Goal: Information Seeking & Learning: Learn about a topic

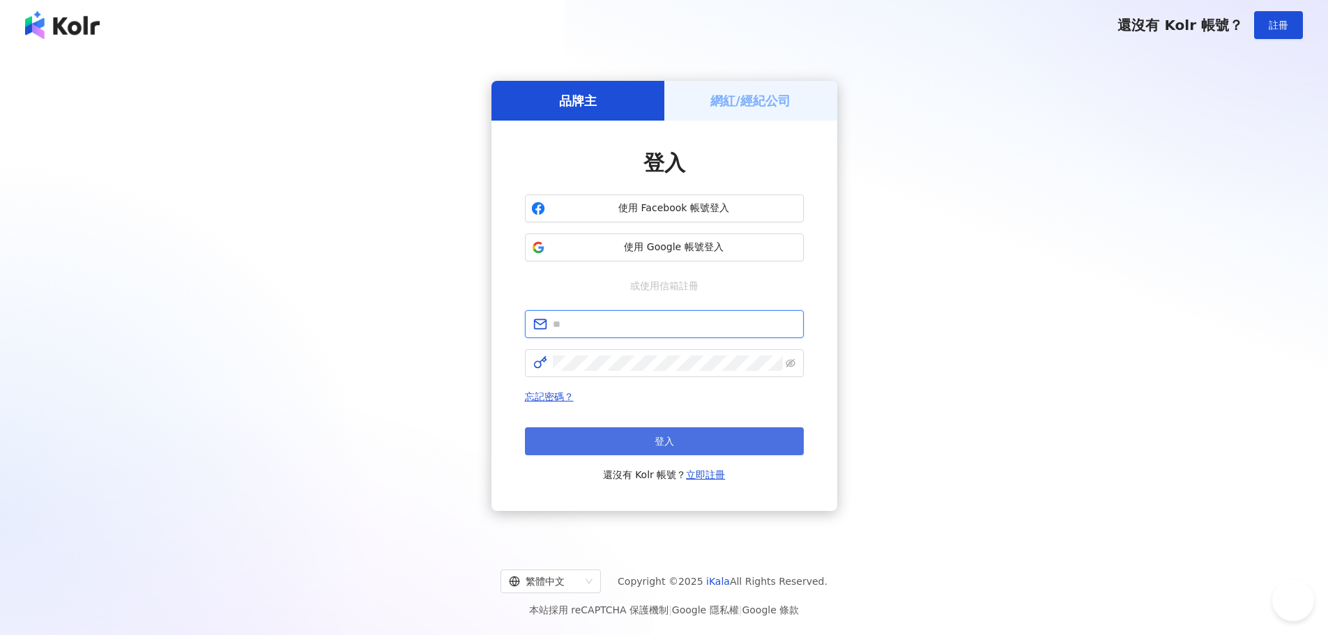
type input "**********"
click at [618, 453] on button "登入" at bounding box center [664, 441] width 279 height 28
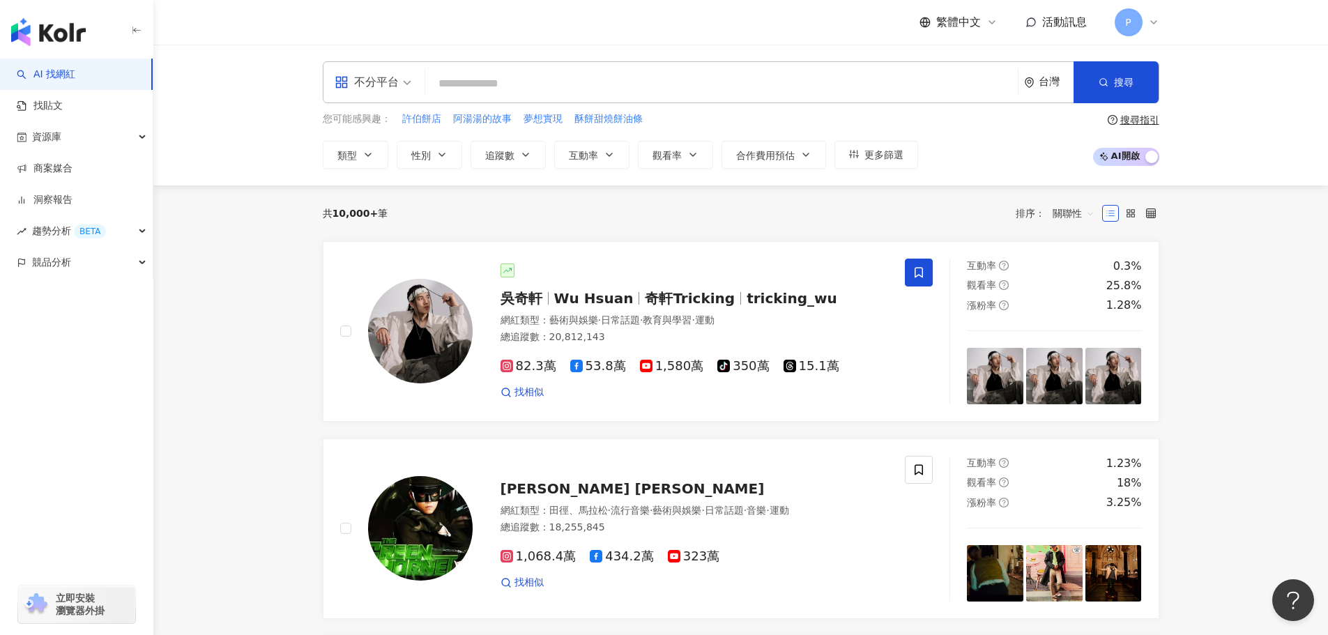
click at [455, 77] on input "search" at bounding box center [722, 83] width 582 height 26
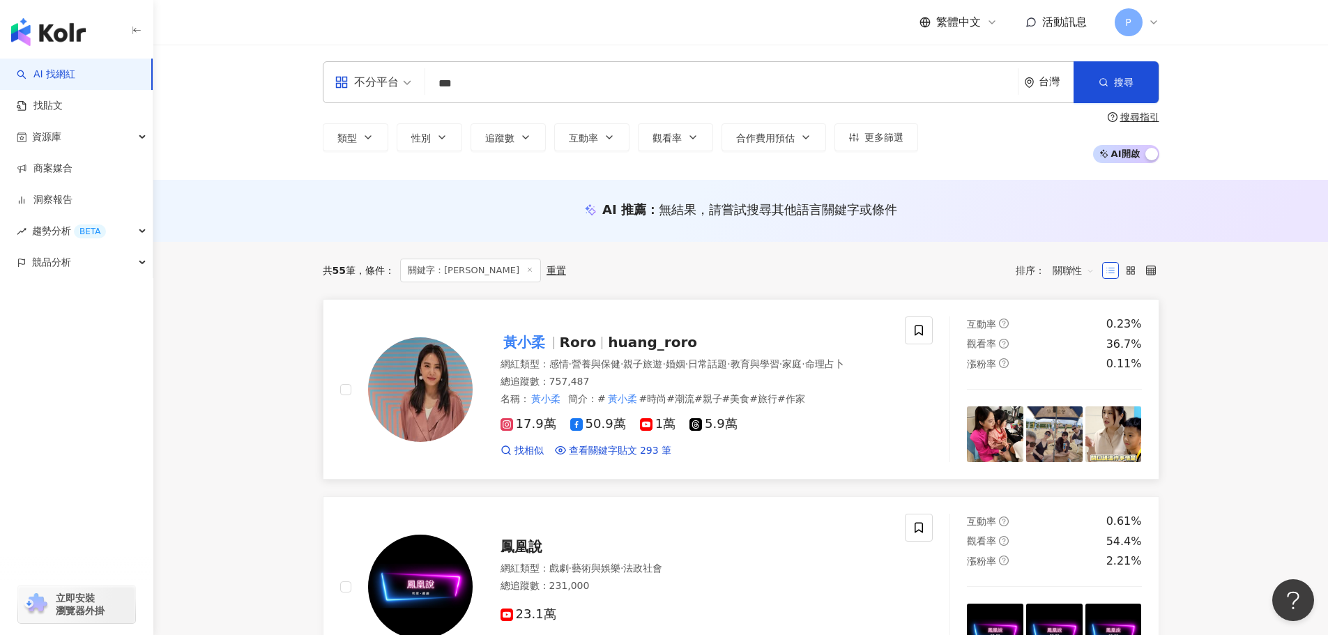
type input "***"
click at [425, 397] on img at bounding box center [420, 389] width 105 height 105
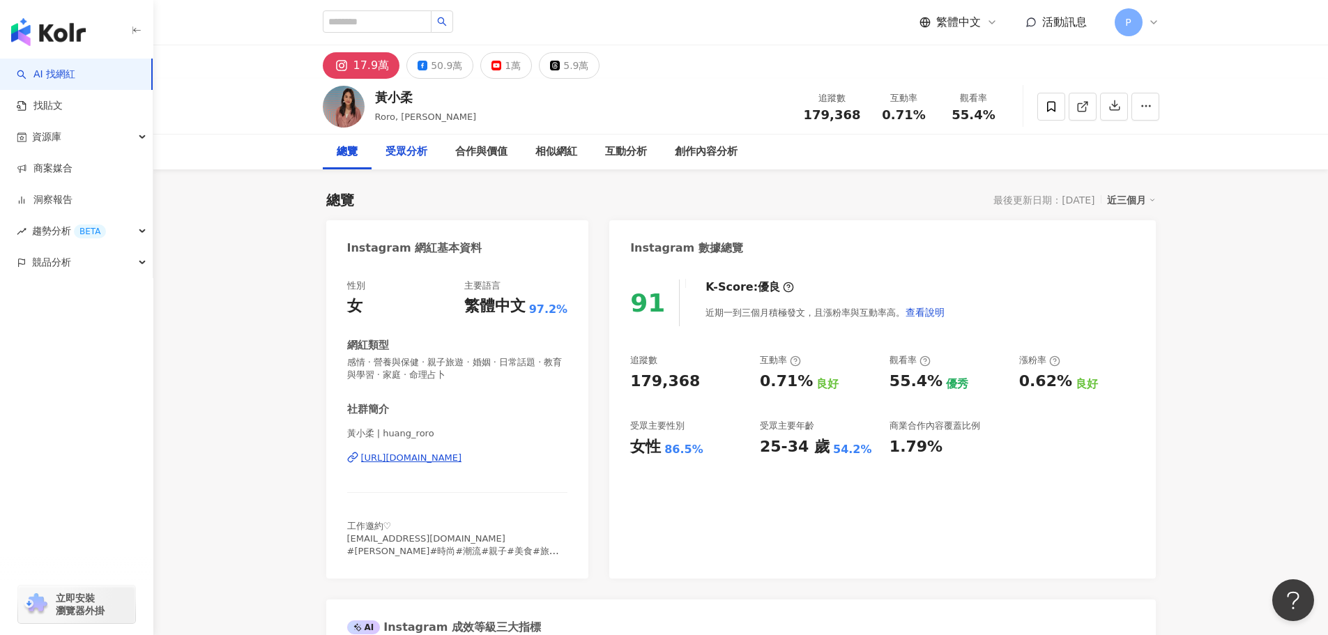
click at [392, 151] on div "受眾分析" at bounding box center [407, 152] width 42 height 17
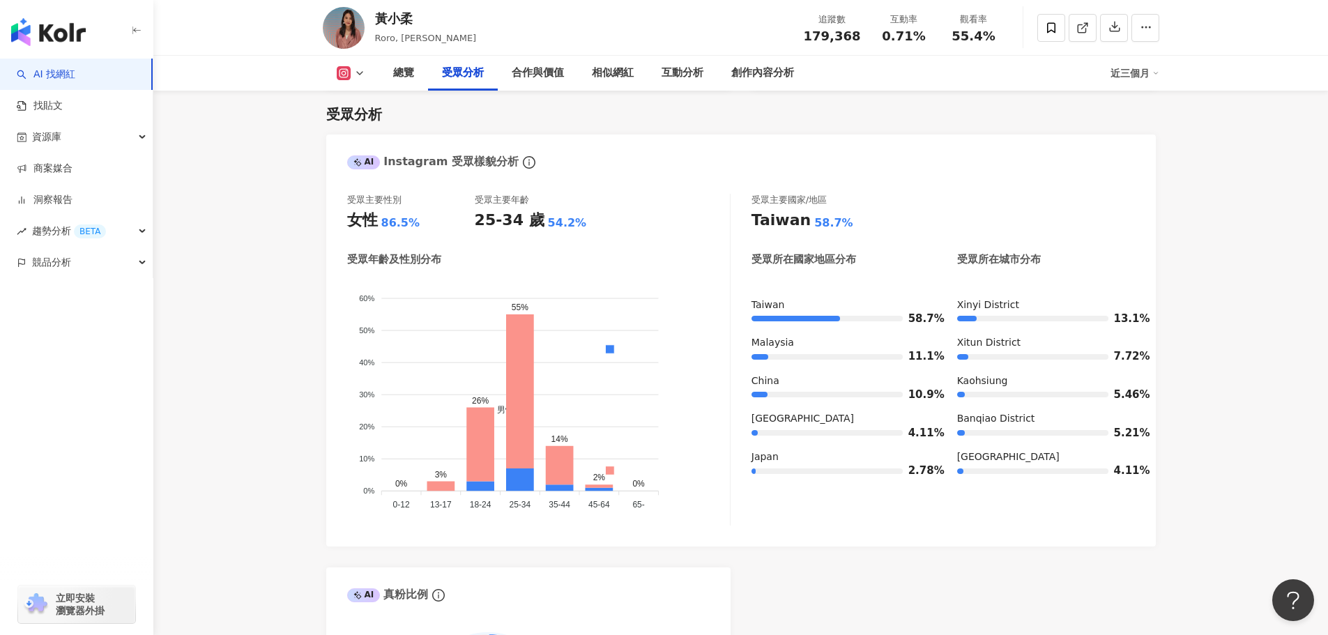
click at [360, 72] on icon at bounding box center [359, 73] width 11 height 11
click at [365, 135] on button "Facebook" at bounding box center [373, 131] width 84 height 20
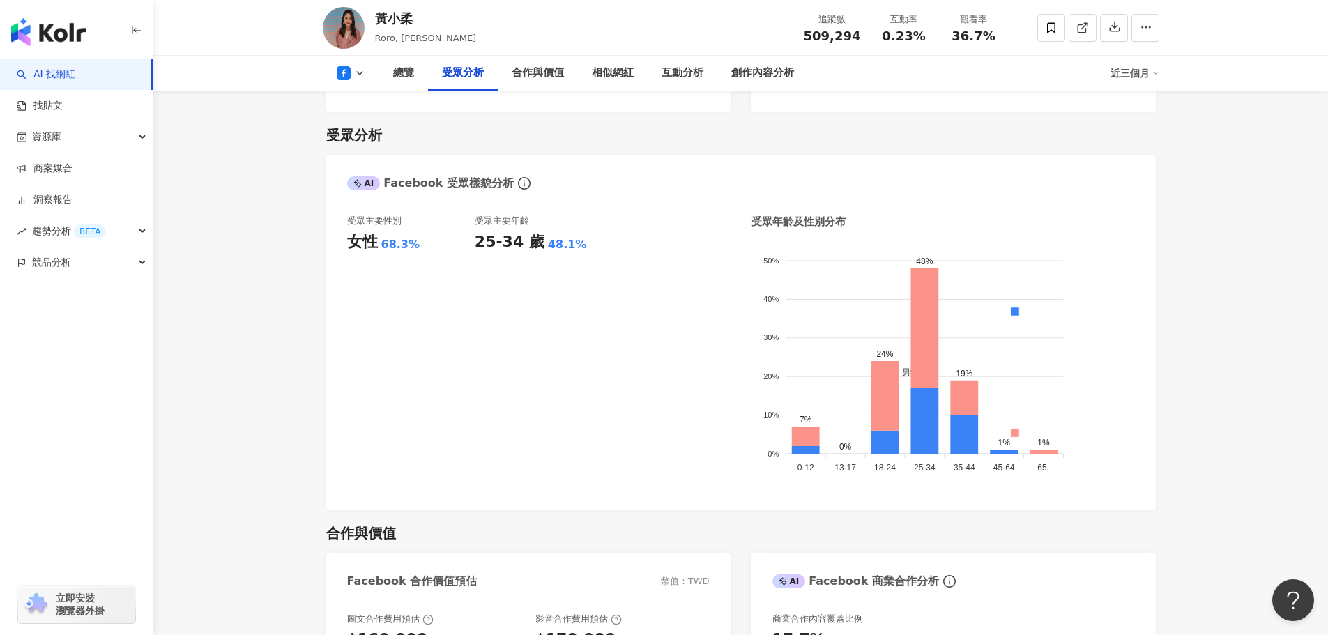
click at [358, 73] on icon at bounding box center [359, 73] width 11 height 11
click at [391, 169] on button "YouTube" at bounding box center [373, 163] width 84 height 20
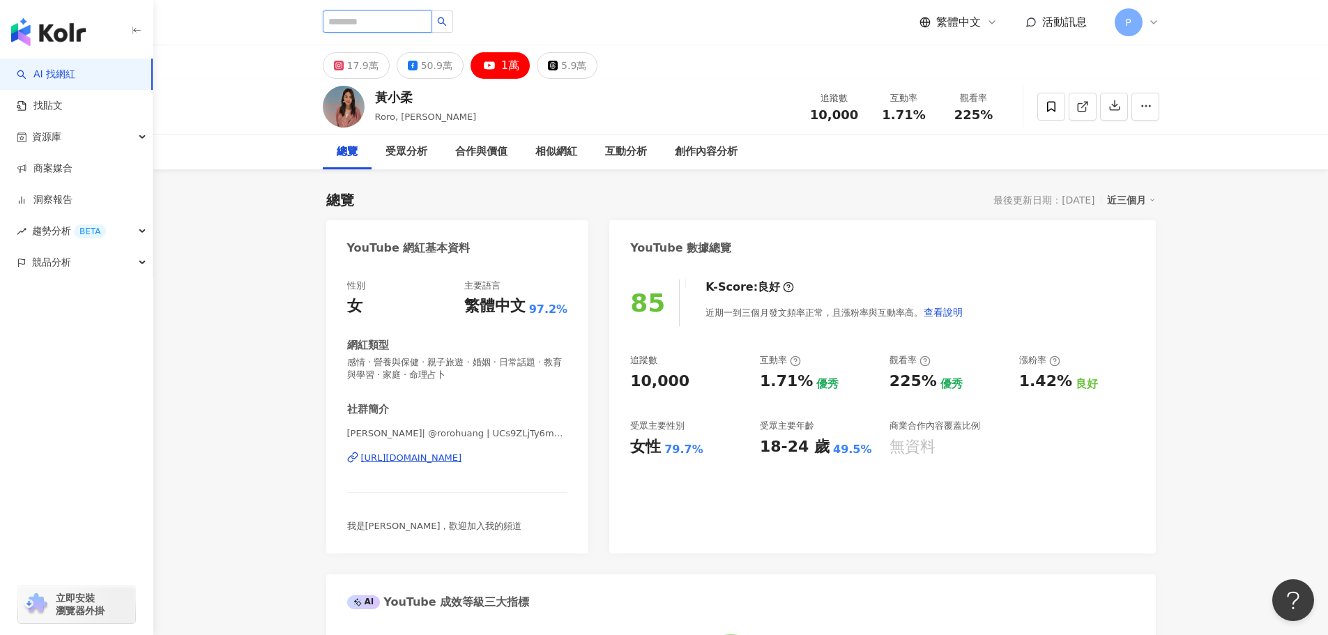
click at [406, 22] on input "search" at bounding box center [377, 21] width 109 height 22
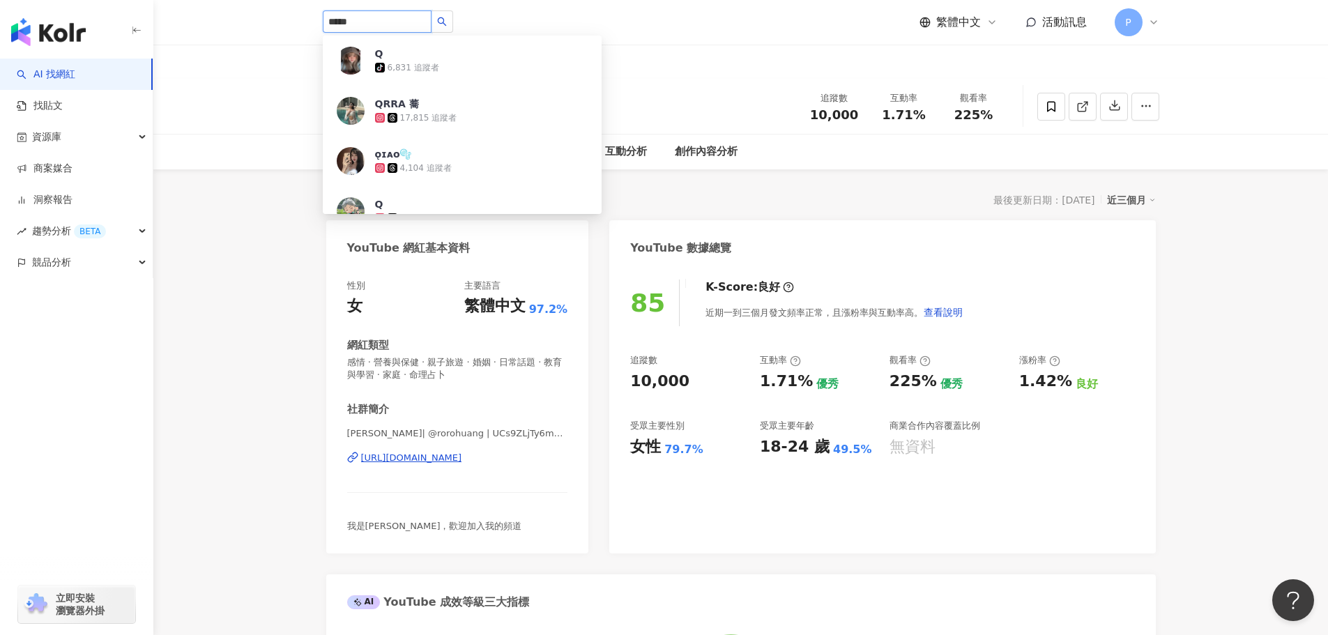
type input "****"
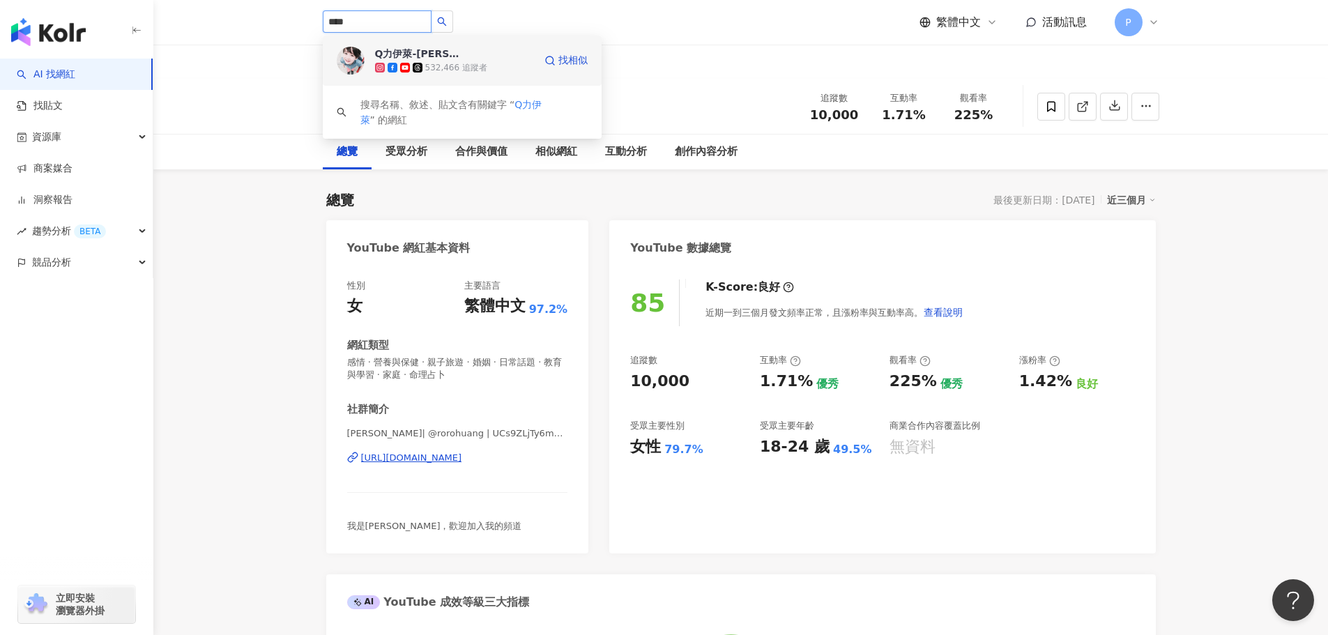
click at [456, 58] on div "Q力伊萊-[PERSON_NAME] [PERSON_NAME]" at bounding box center [420, 54] width 91 height 14
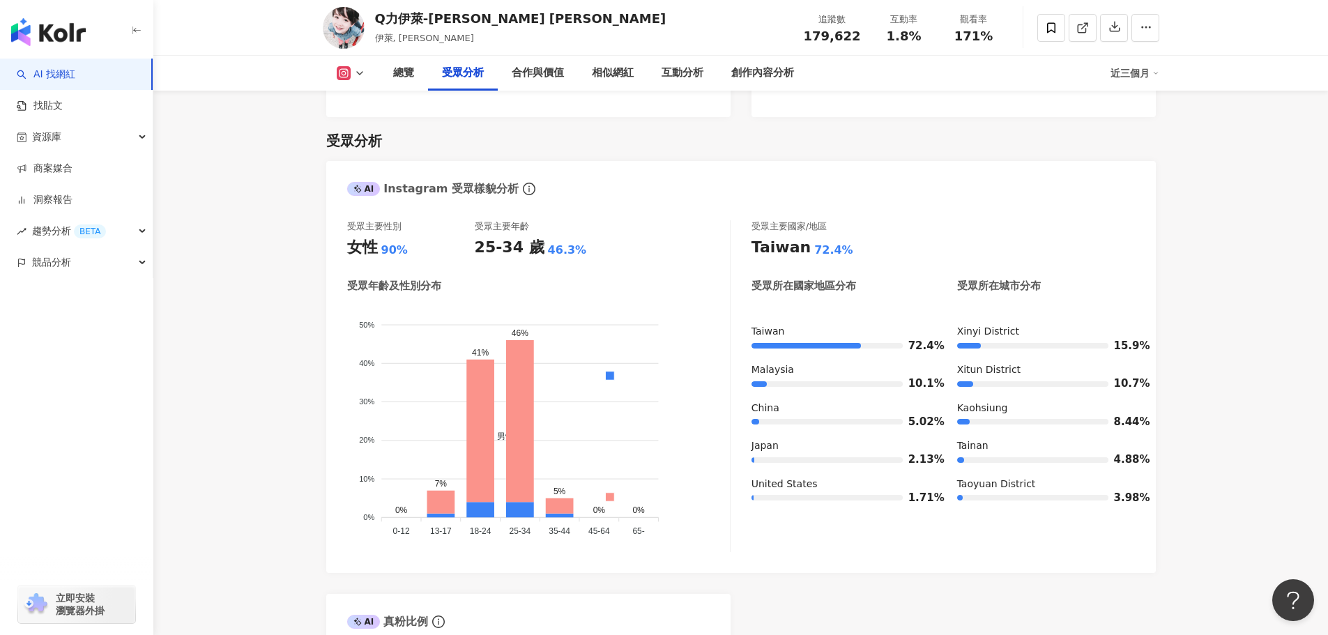
click at [347, 77] on rect at bounding box center [343, 73] width 11 height 10
click at [367, 136] on button "Facebook" at bounding box center [373, 131] width 84 height 20
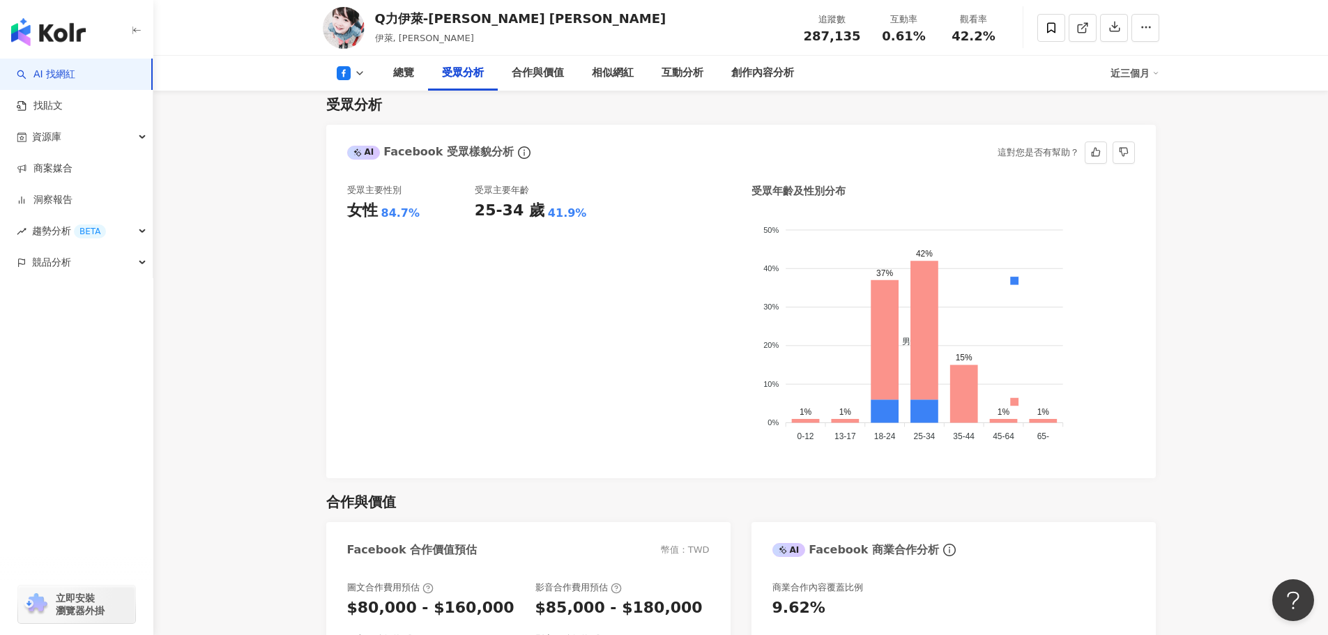
scroll to position [1158, 0]
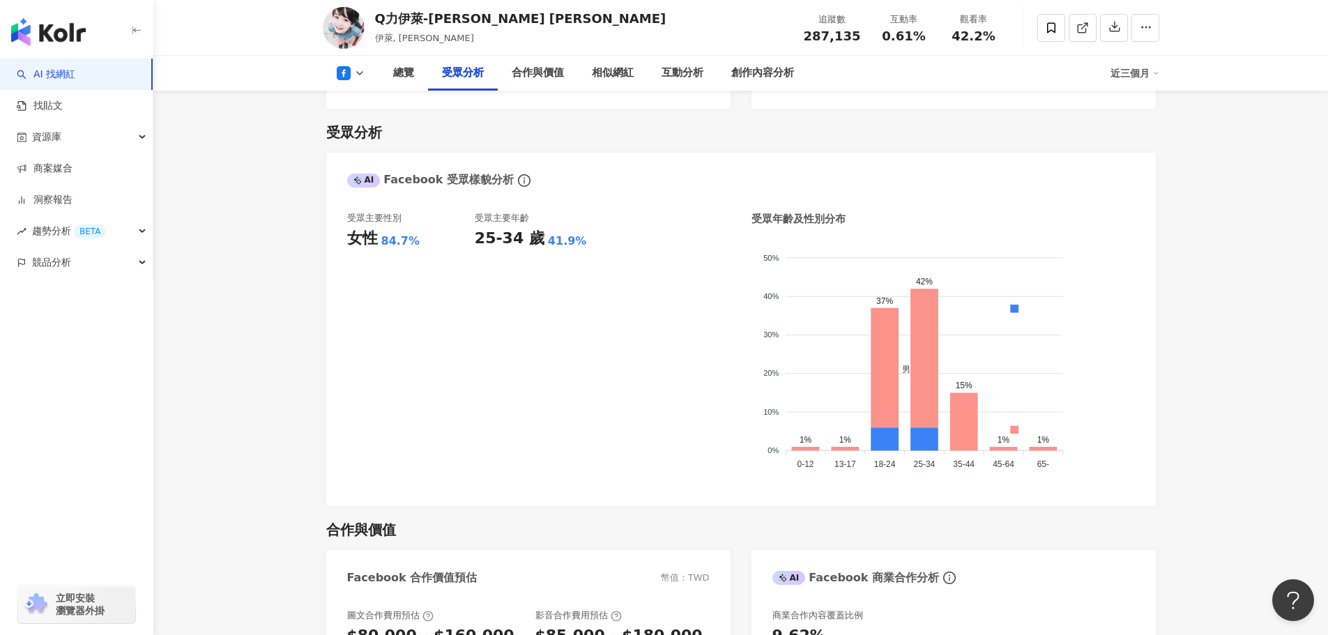
click at [365, 75] on button at bounding box center [351, 73] width 56 height 14
click at [367, 99] on button "Instagram" at bounding box center [373, 99] width 84 height 20
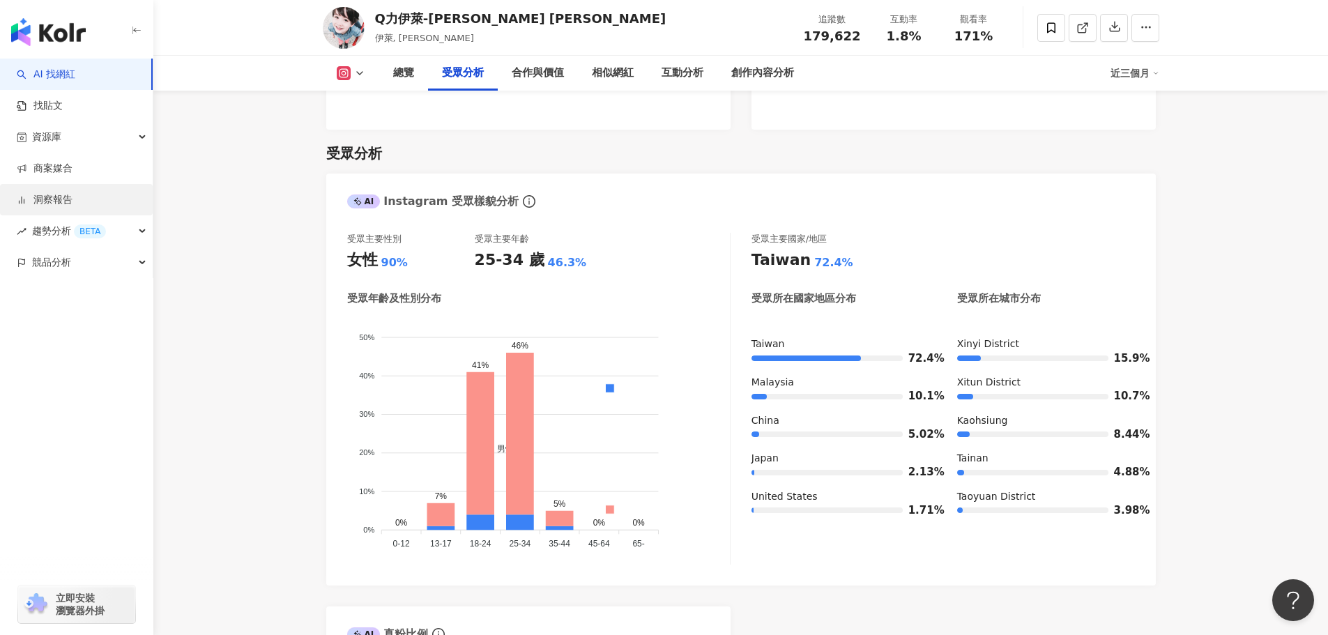
scroll to position [1170, 0]
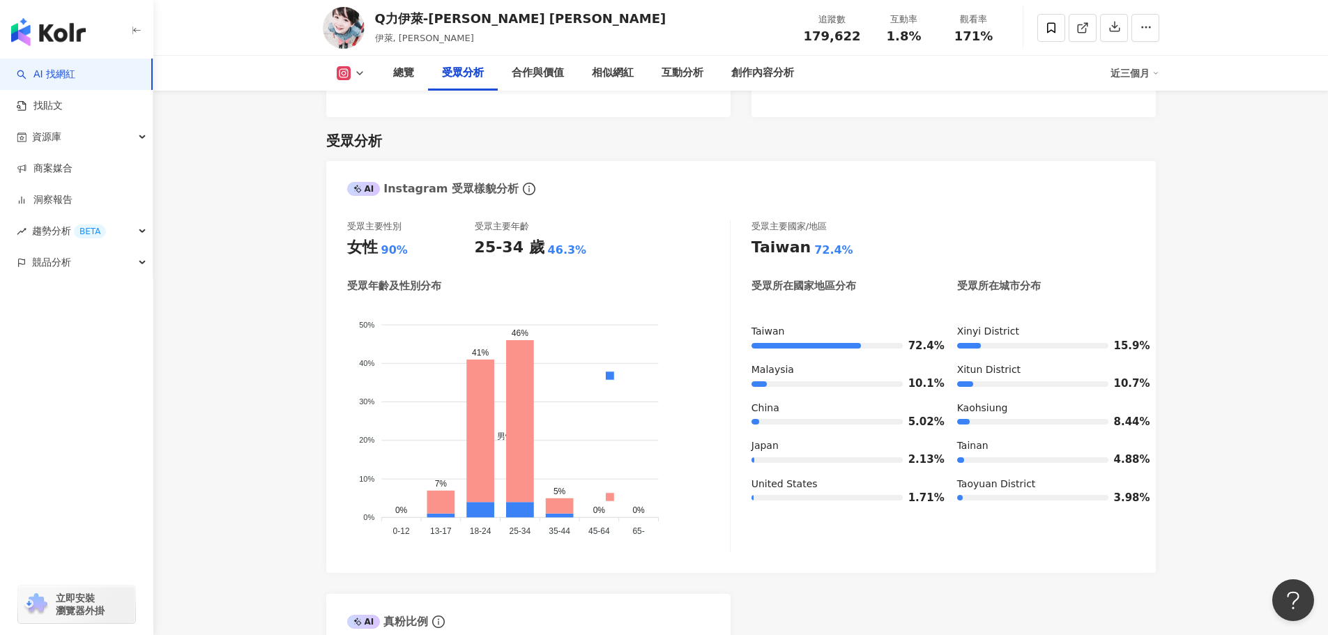
click at [358, 75] on icon at bounding box center [359, 73] width 11 height 11
click at [367, 165] on button "YouTube" at bounding box center [373, 163] width 84 height 20
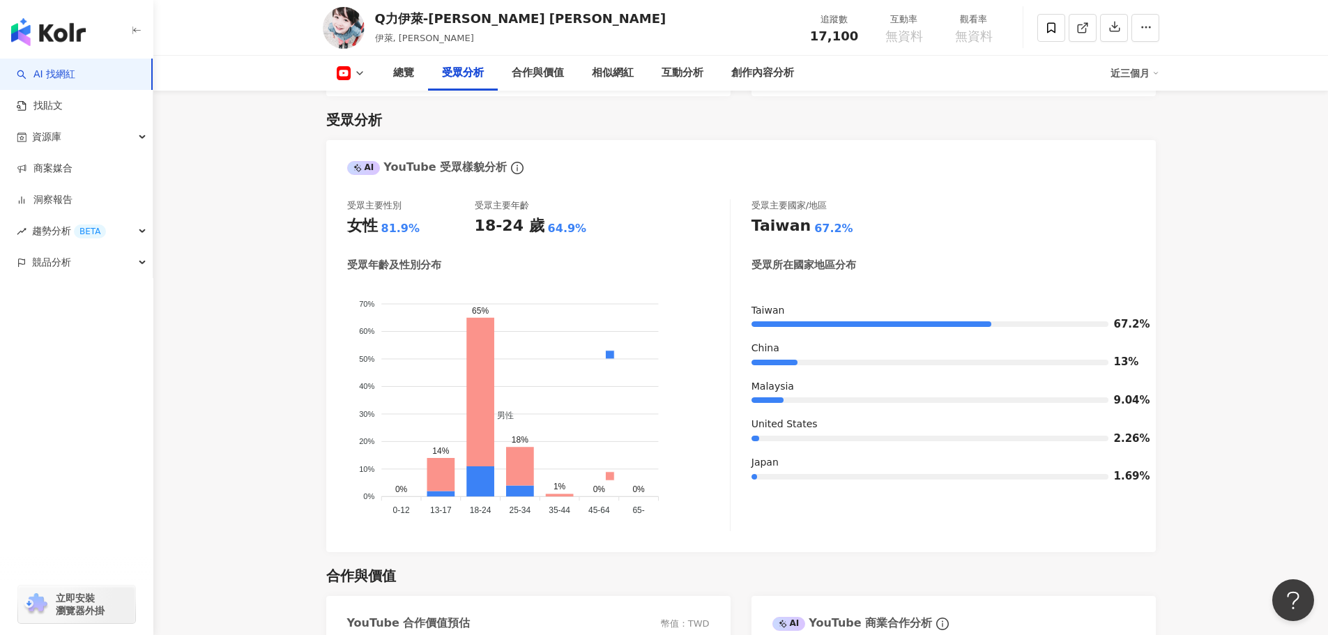
click at [356, 79] on button at bounding box center [351, 73] width 56 height 14
click at [355, 130] on button "Facebook" at bounding box center [373, 131] width 84 height 20
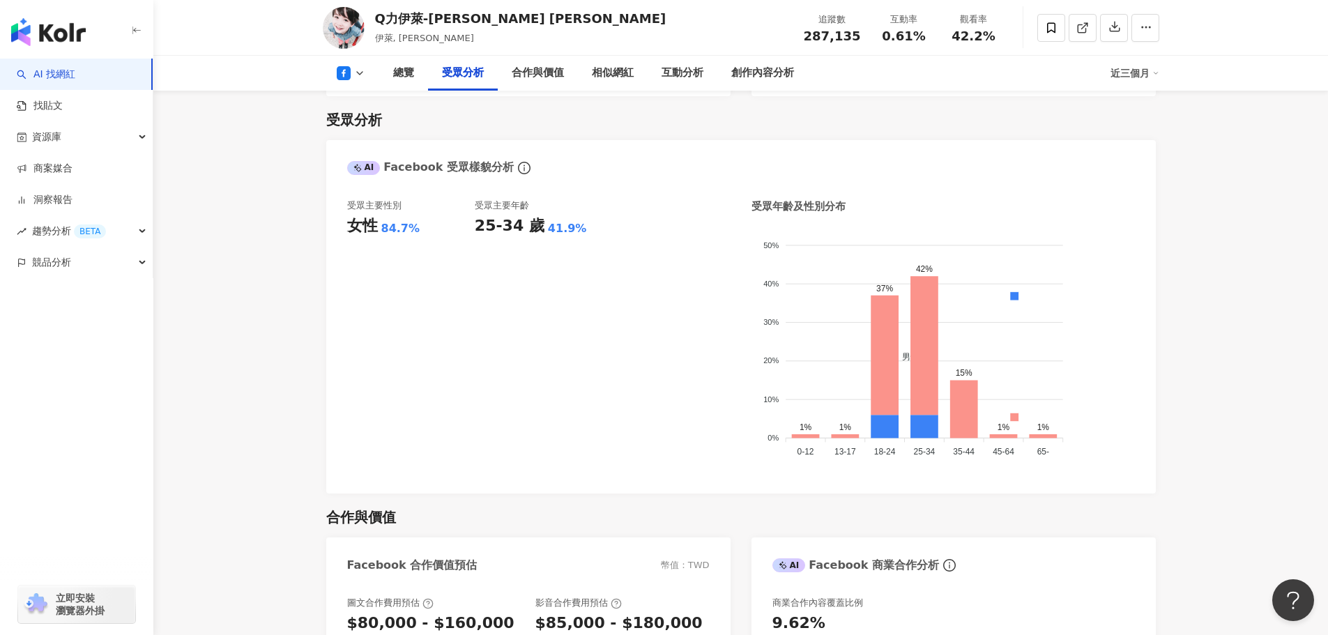
scroll to position [1158, 0]
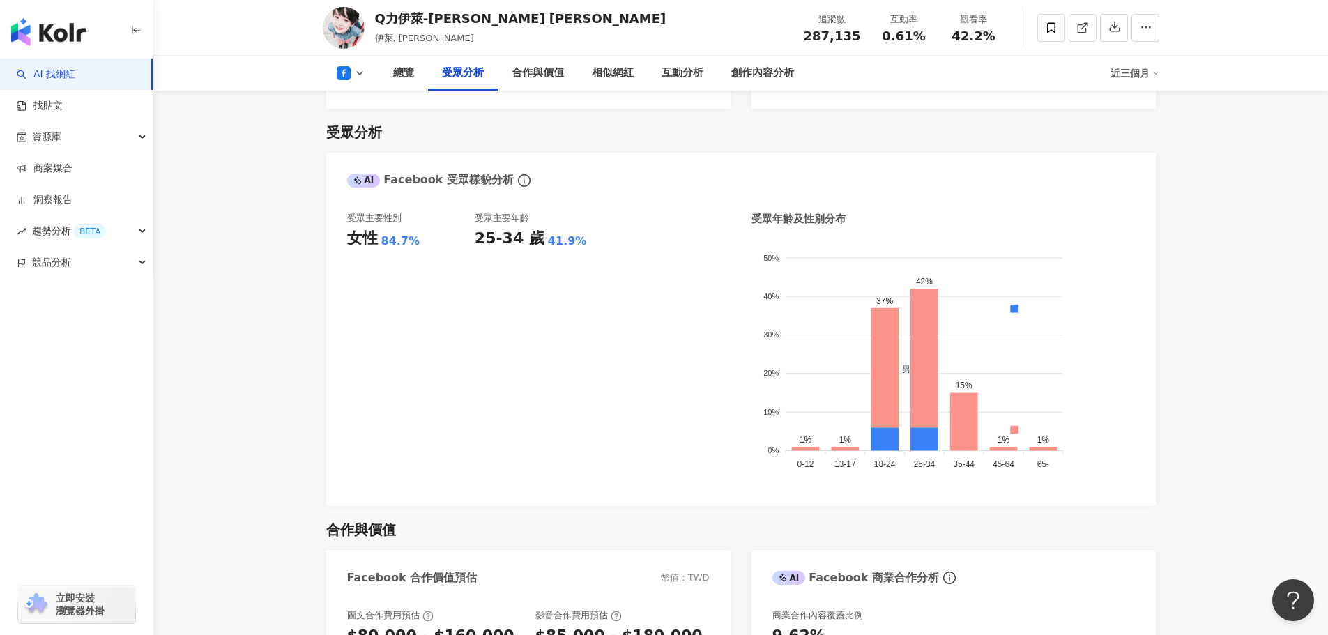
click at [361, 71] on icon at bounding box center [359, 73] width 11 height 11
click at [367, 103] on button "Instagram" at bounding box center [373, 99] width 84 height 20
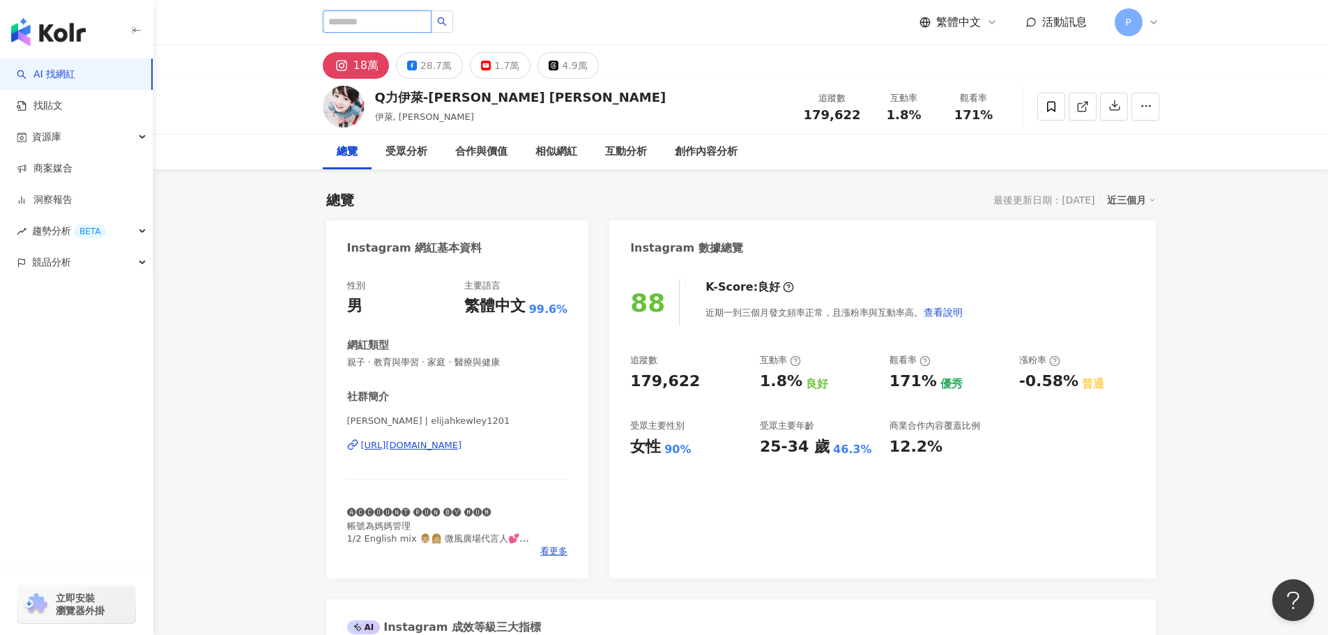
click at [373, 24] on input "search" at bounding box center [377, 21] width 109 height 22
type input "***"
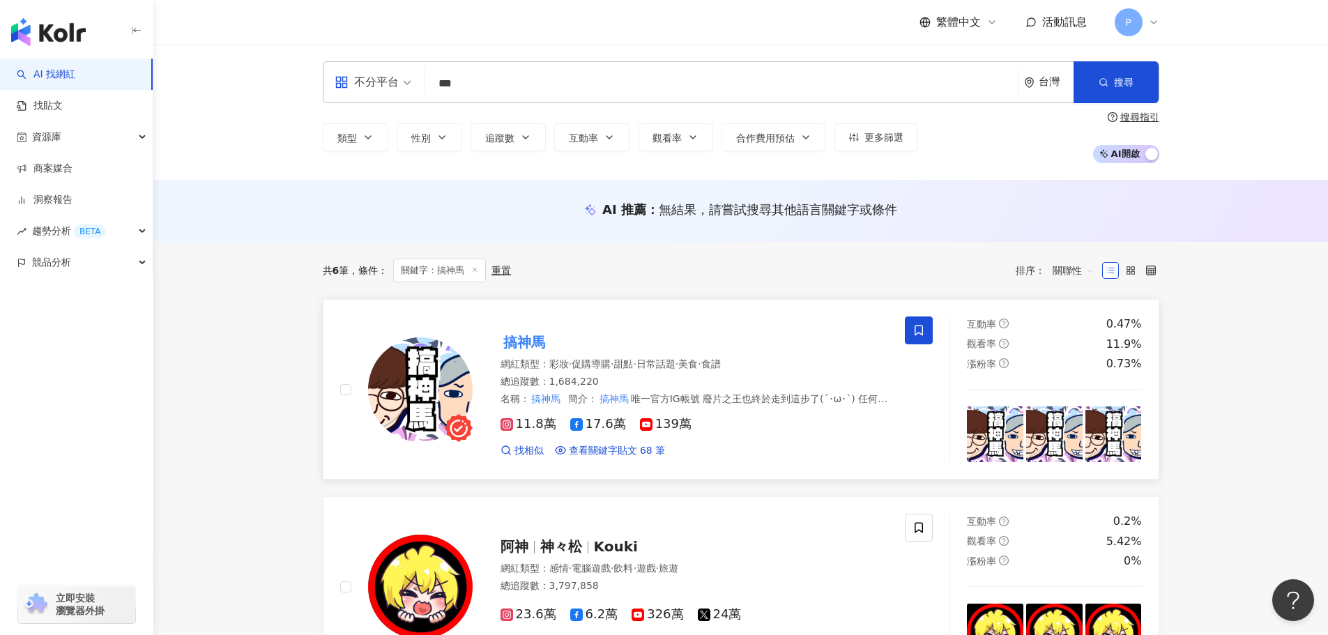
click at [415, 372] on img at bounding box center [420, 389] width 105 height 105
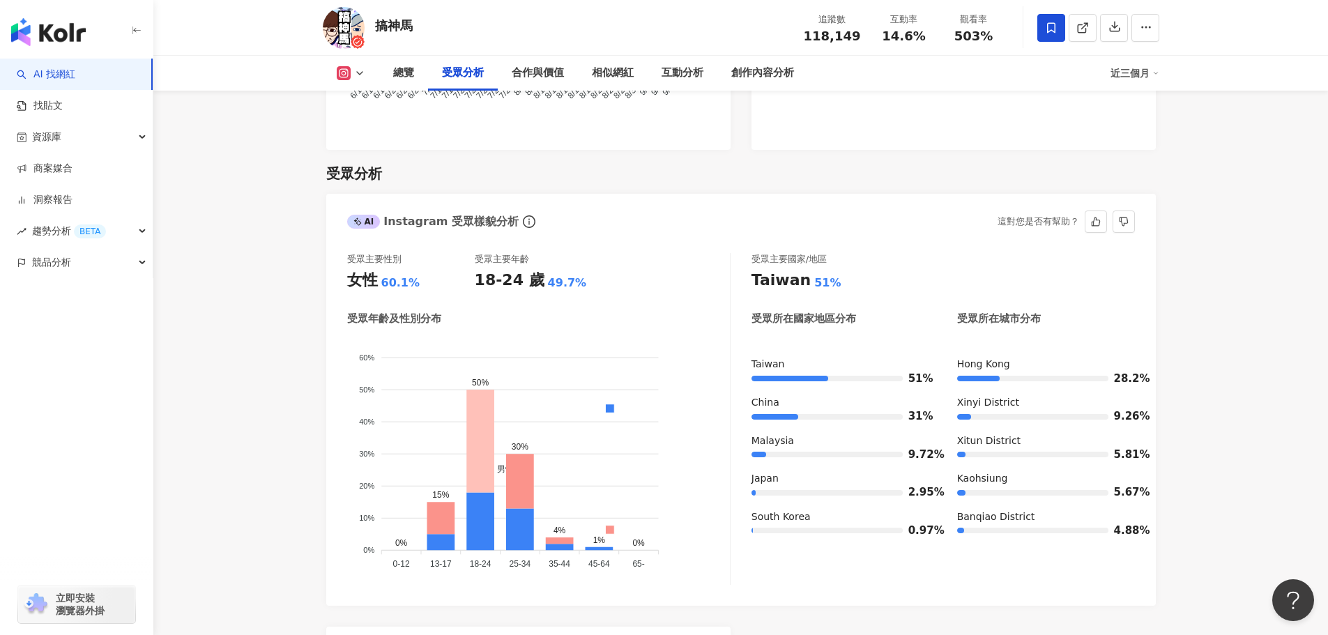
scroll to position [1185, 0]
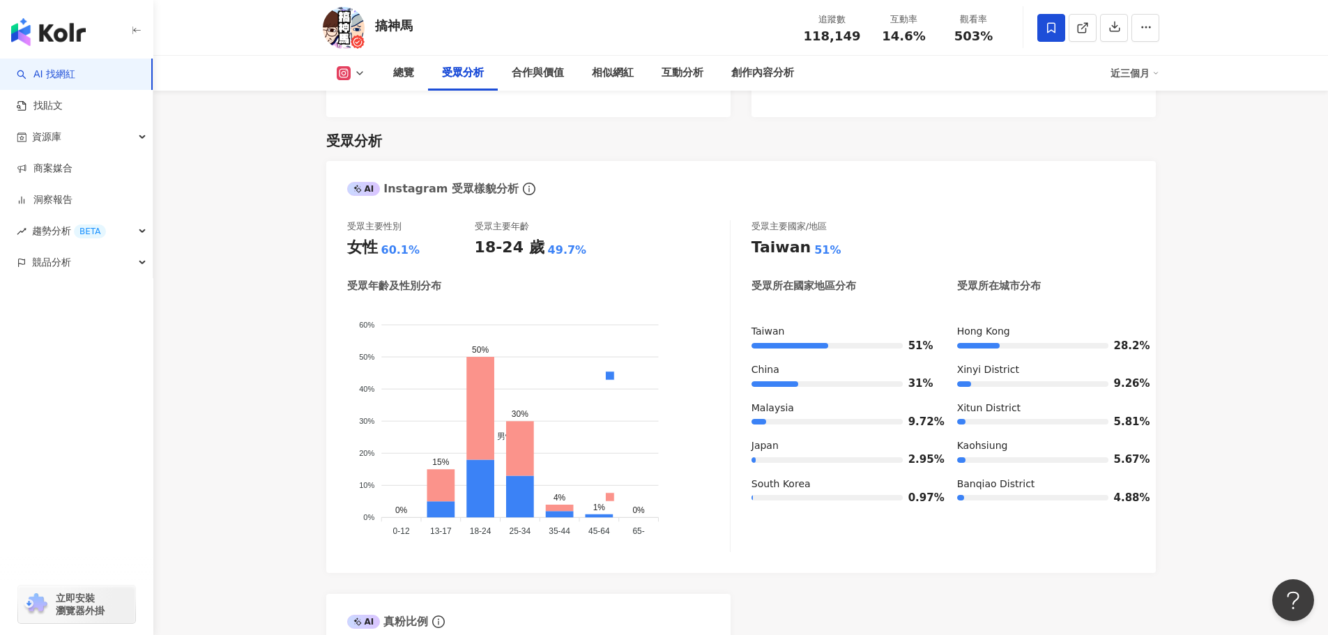
click at [359, 68] on icon at bounding box center [359, 73] width 11 height 11
click at [372, 132] on button "Facebook" at bounding box center [373, 131] width 84 height 20
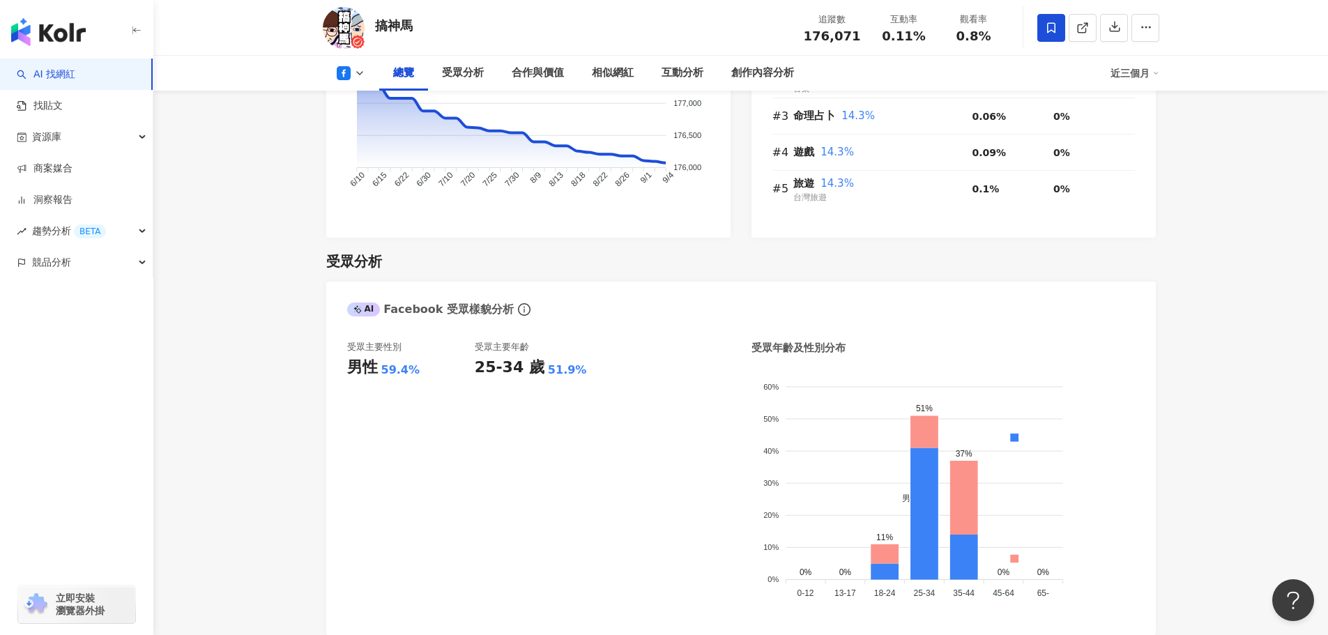
scroll to position [944, 0]
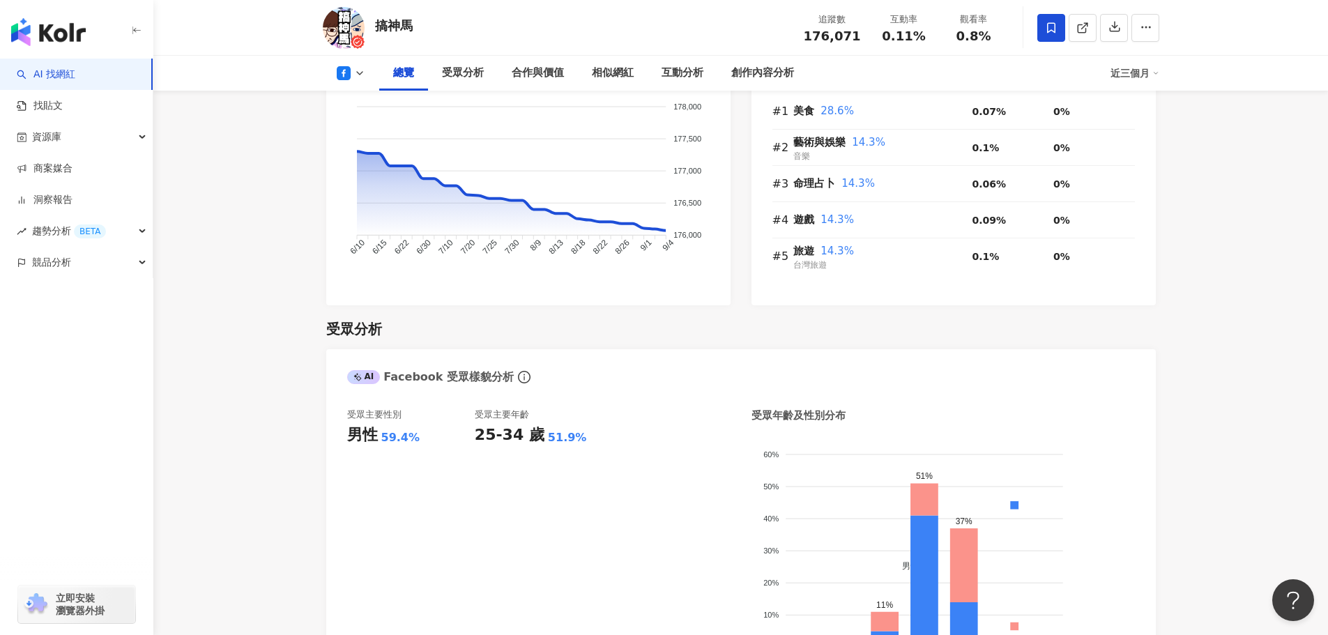
click at [358, 78] on icon at bounding box center [359, 73] width 11 height 11
click at [376, 162] on button "YouTube" at bounding box center [373, 163] width 84 height 20
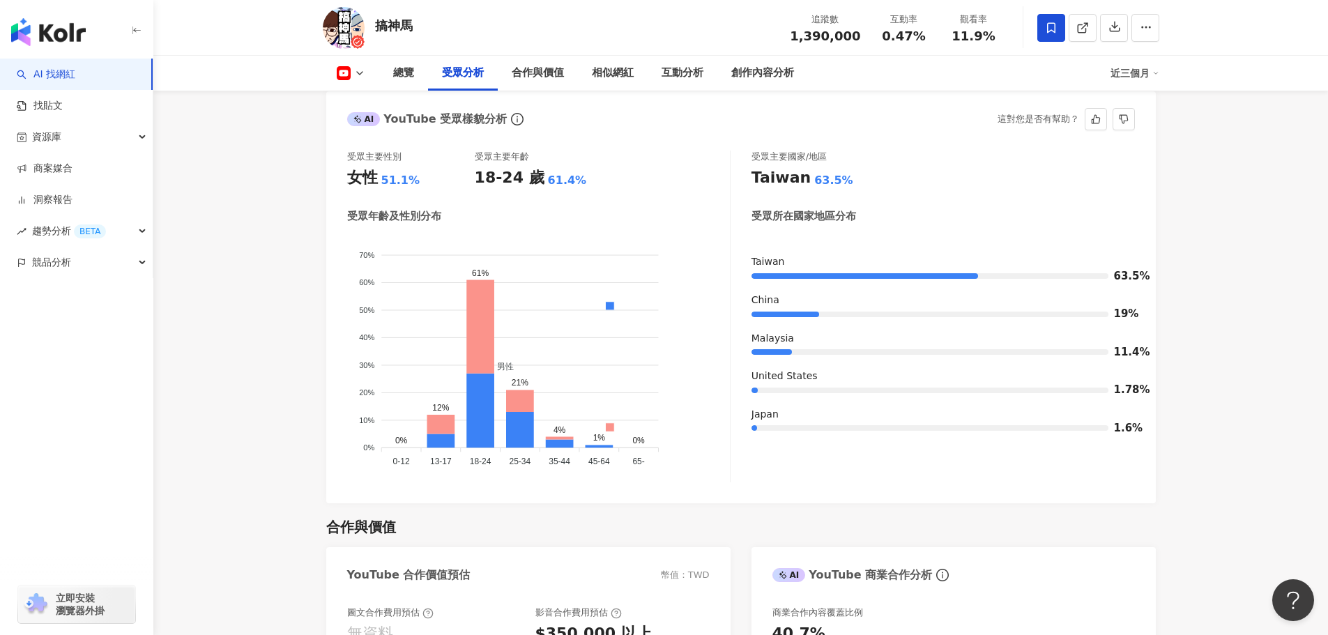
scroll to position [1170, 0]
